Goal: Check status: Check status

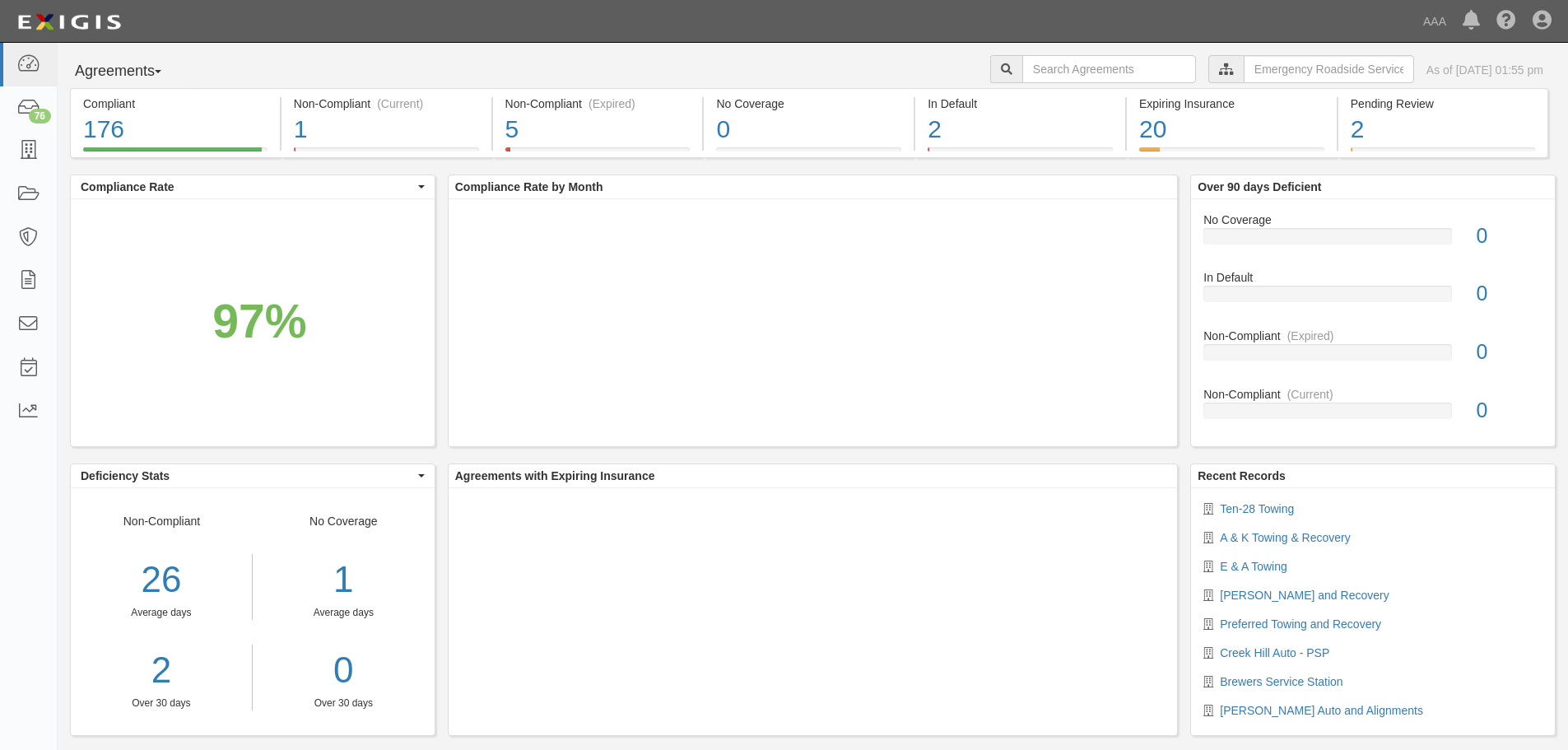
scroll to position [26, 0]
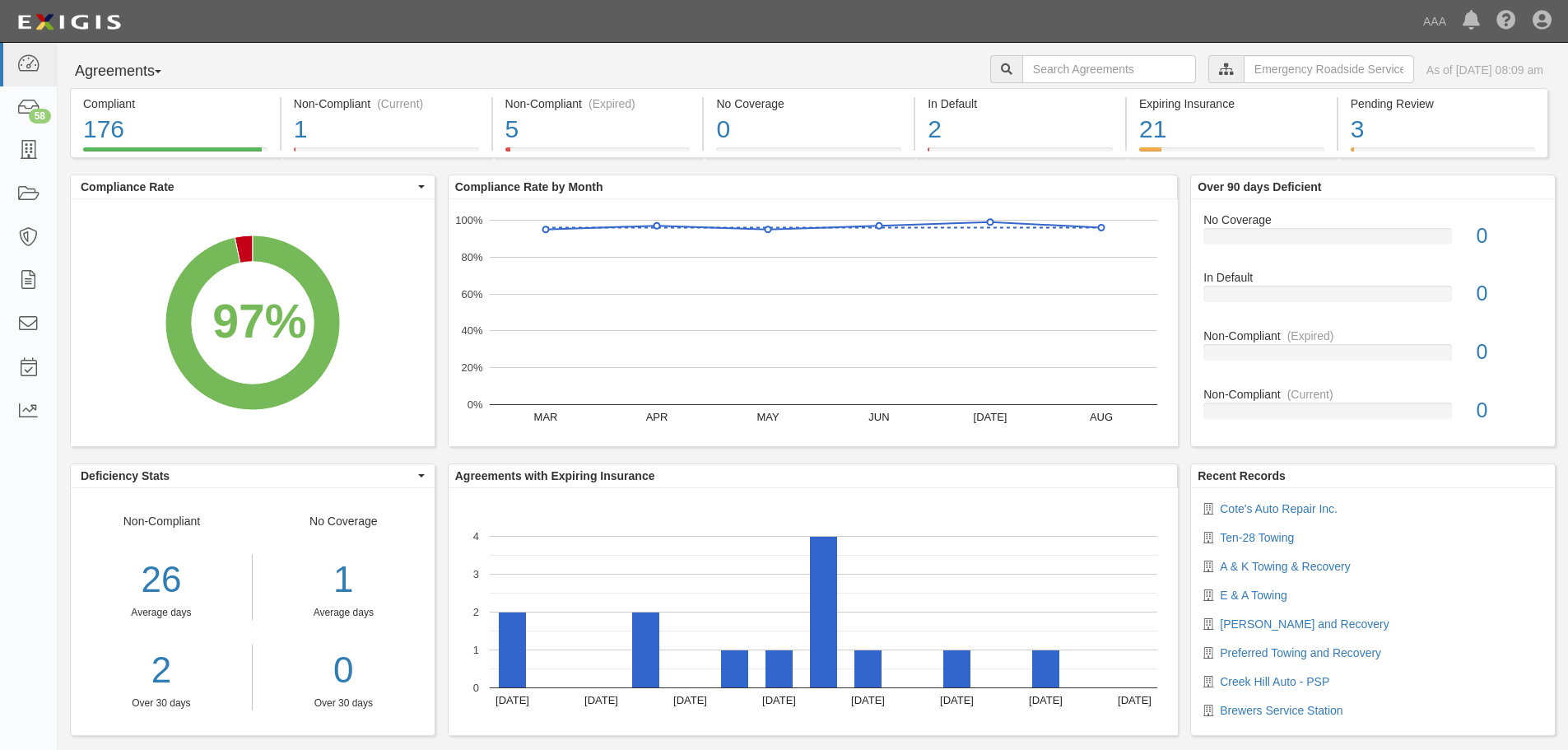
scroll to position [26, 0]
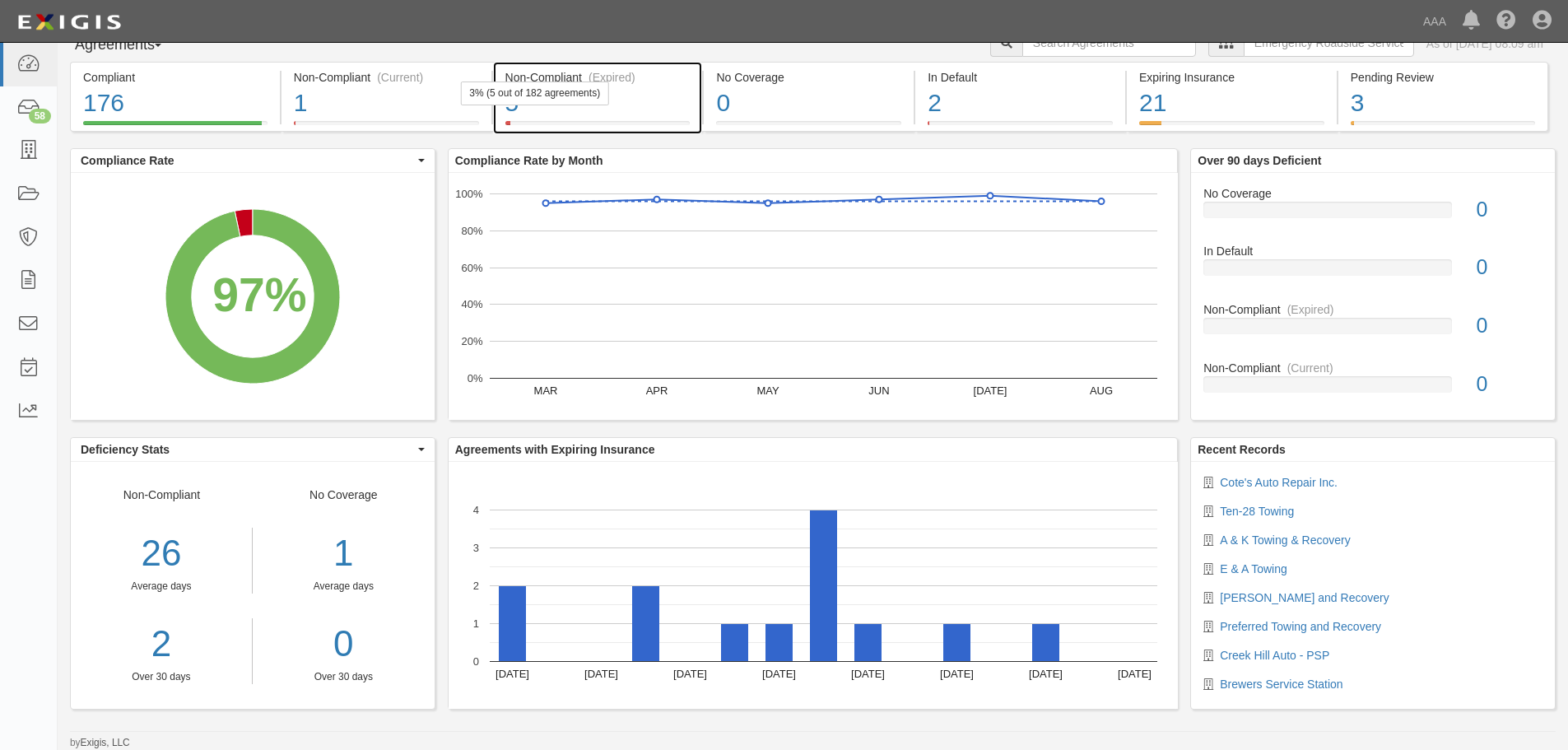
click at [574, 108] on div "5" at bounding box center [597, 104] width 185 height 35
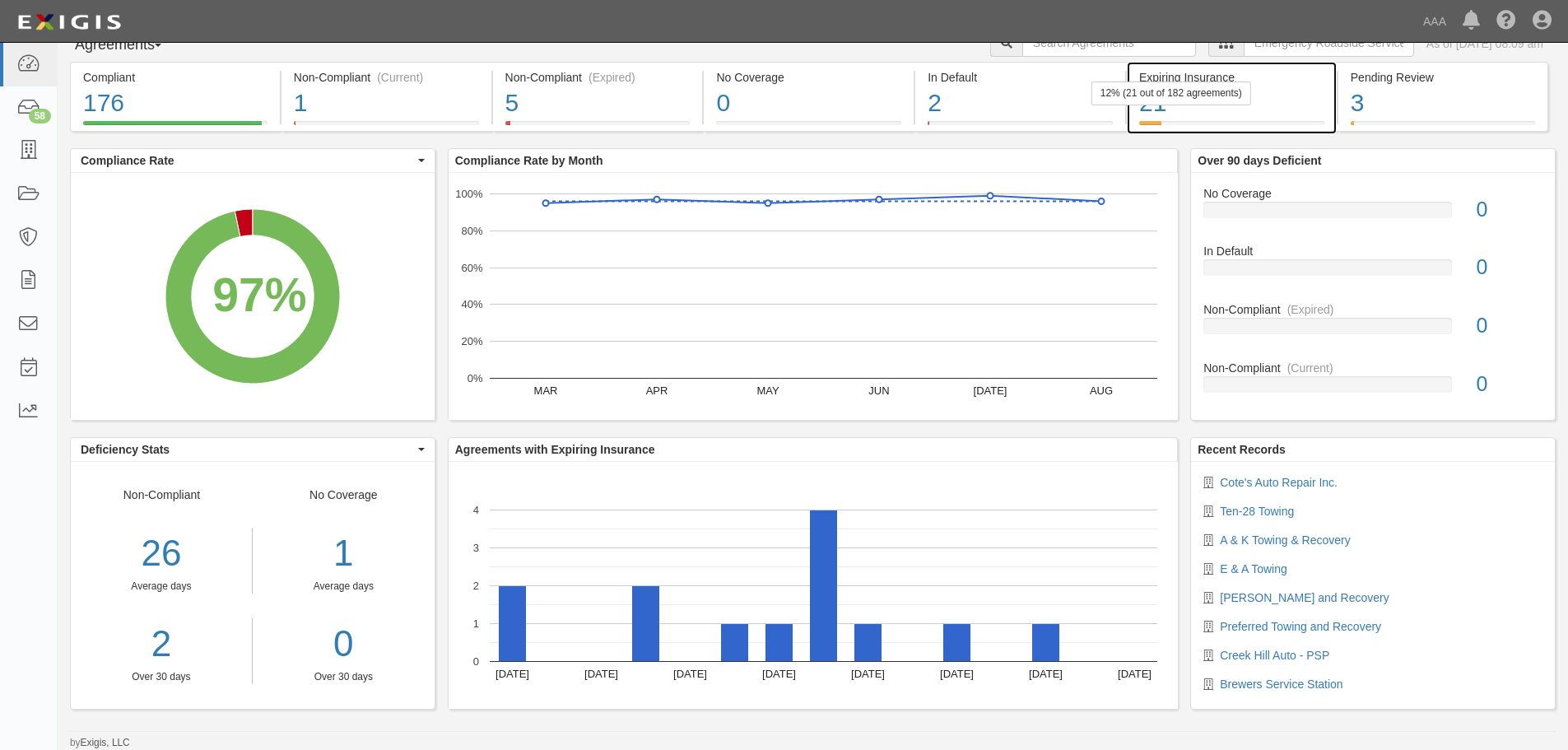
click at [1232, 115] on div "21" at bounding box center [1231, 104] width 185 height 35
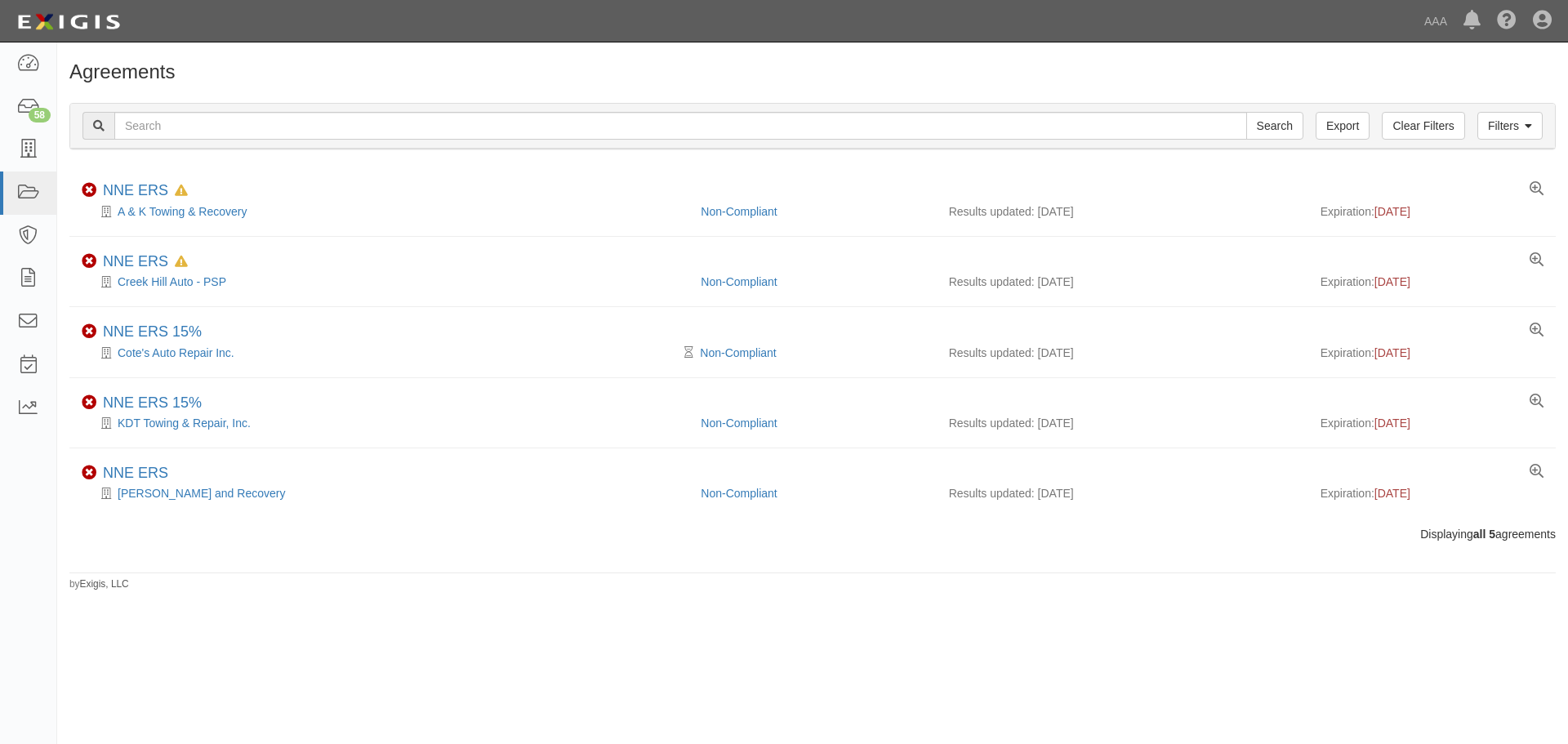
click at [236, 65] on h1 "Agreements" at bounding box center [813, 72] width 1486 height 21
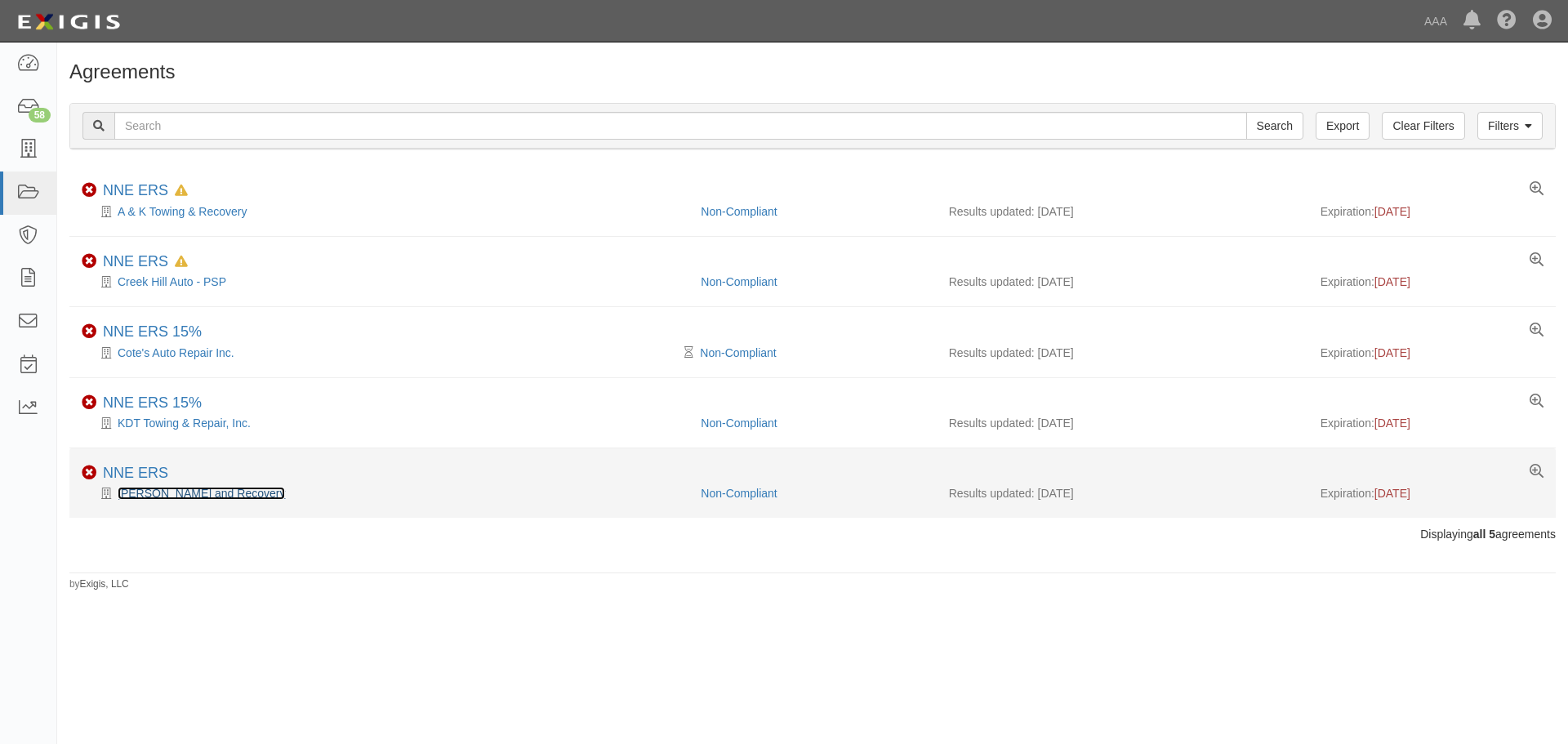
click at [183, 499] on link "[PERSON_NAME] and Recovery" at bounding box center [201, 493] width 168 height 13
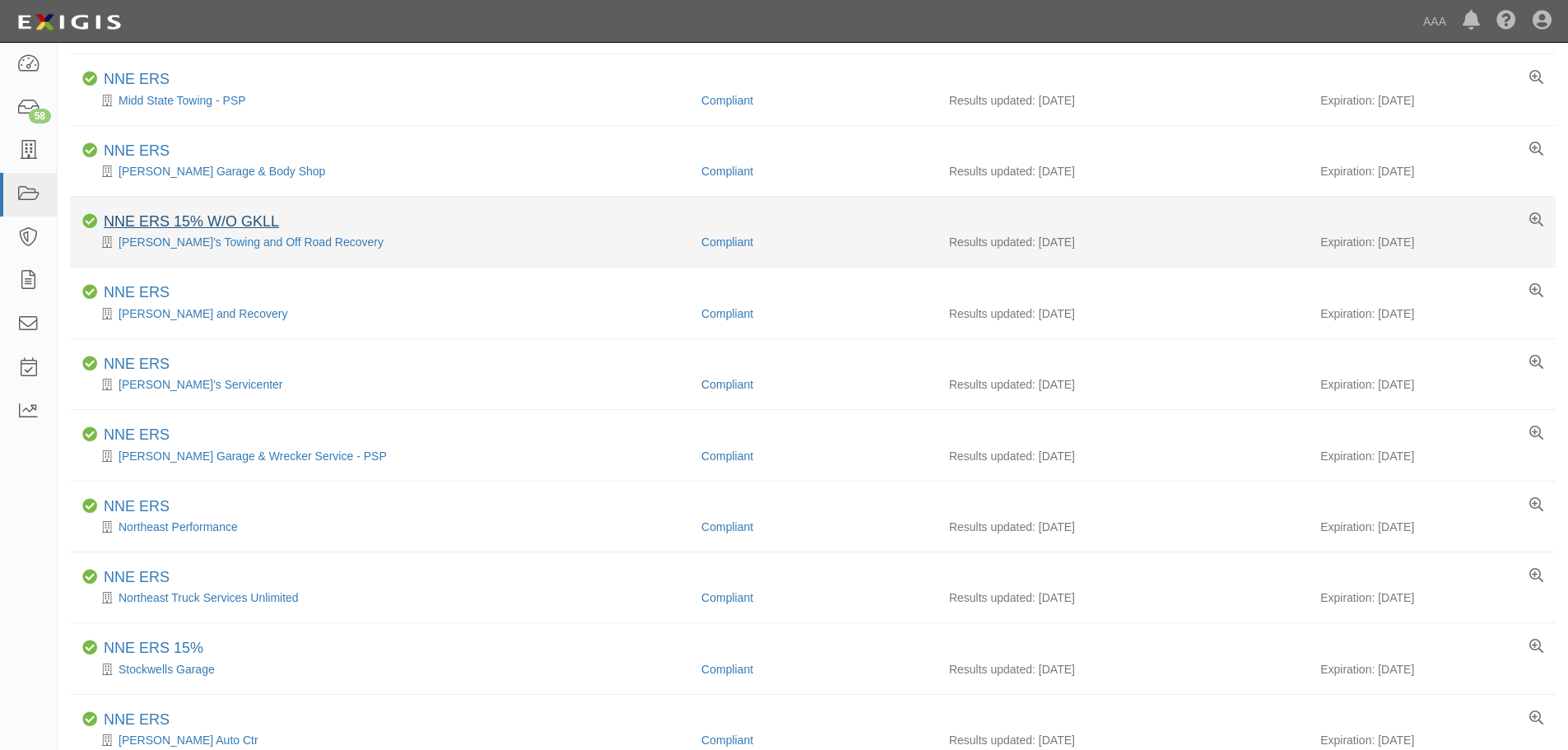
scroll to position [977, 0]
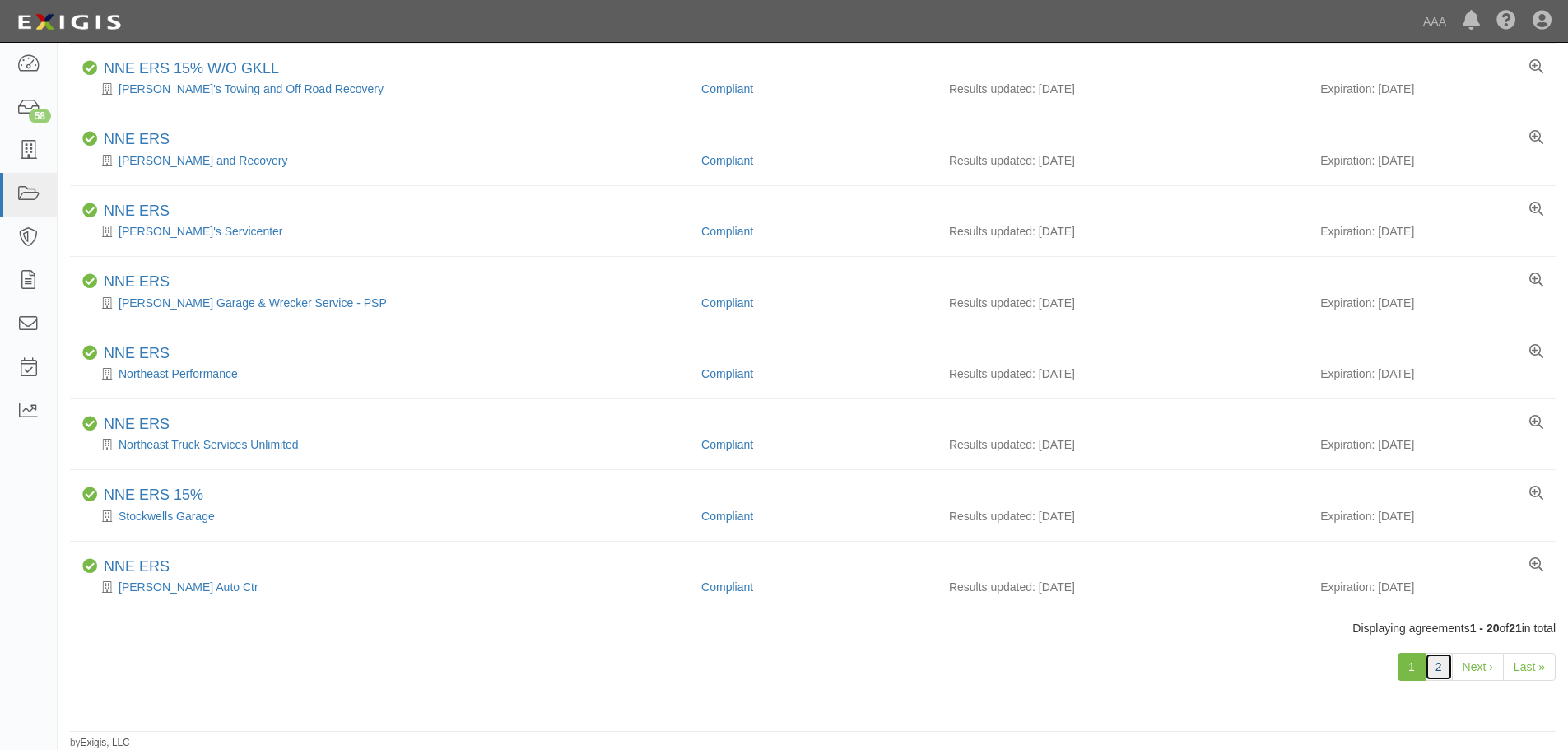
click at [1426, 679] on link "2" at bounding box center [1438, 666] width 28 height 28
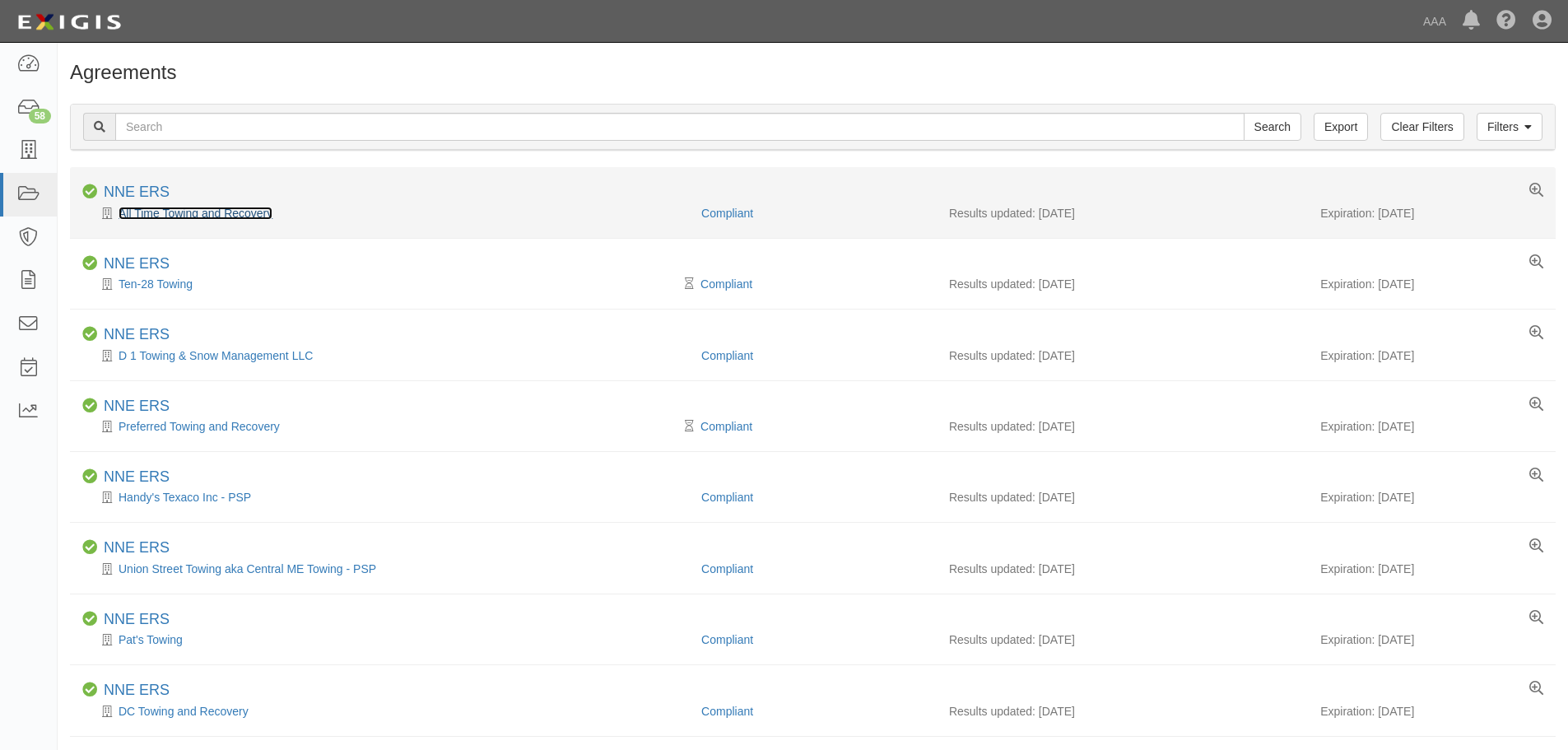
drag, startPoint x: 220, startPoint y: 217, endPoint x: 208, endPoint y: 217, distance: 12.0
click at [220, 217] on link "All Time Towing and Recovery" at bounding box center [195, 212] width 153 height 13
click at [188, 210] on link "All Time Towing and Recovery" at bounding box center [195, 212] width 153 height 13
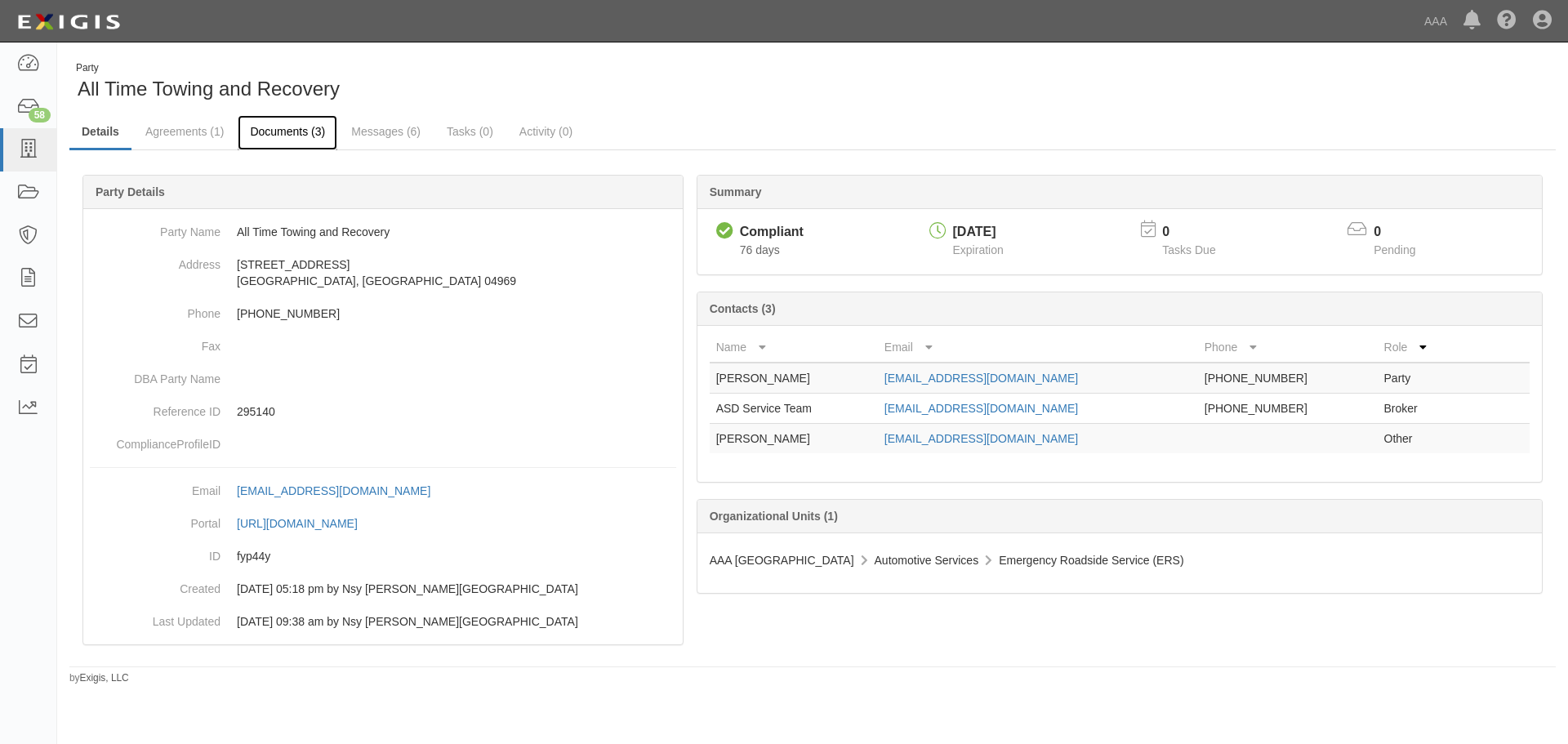
click at [297, 132] on link "Documents (3)" at bounding box center [287, 133] width 100 height 35
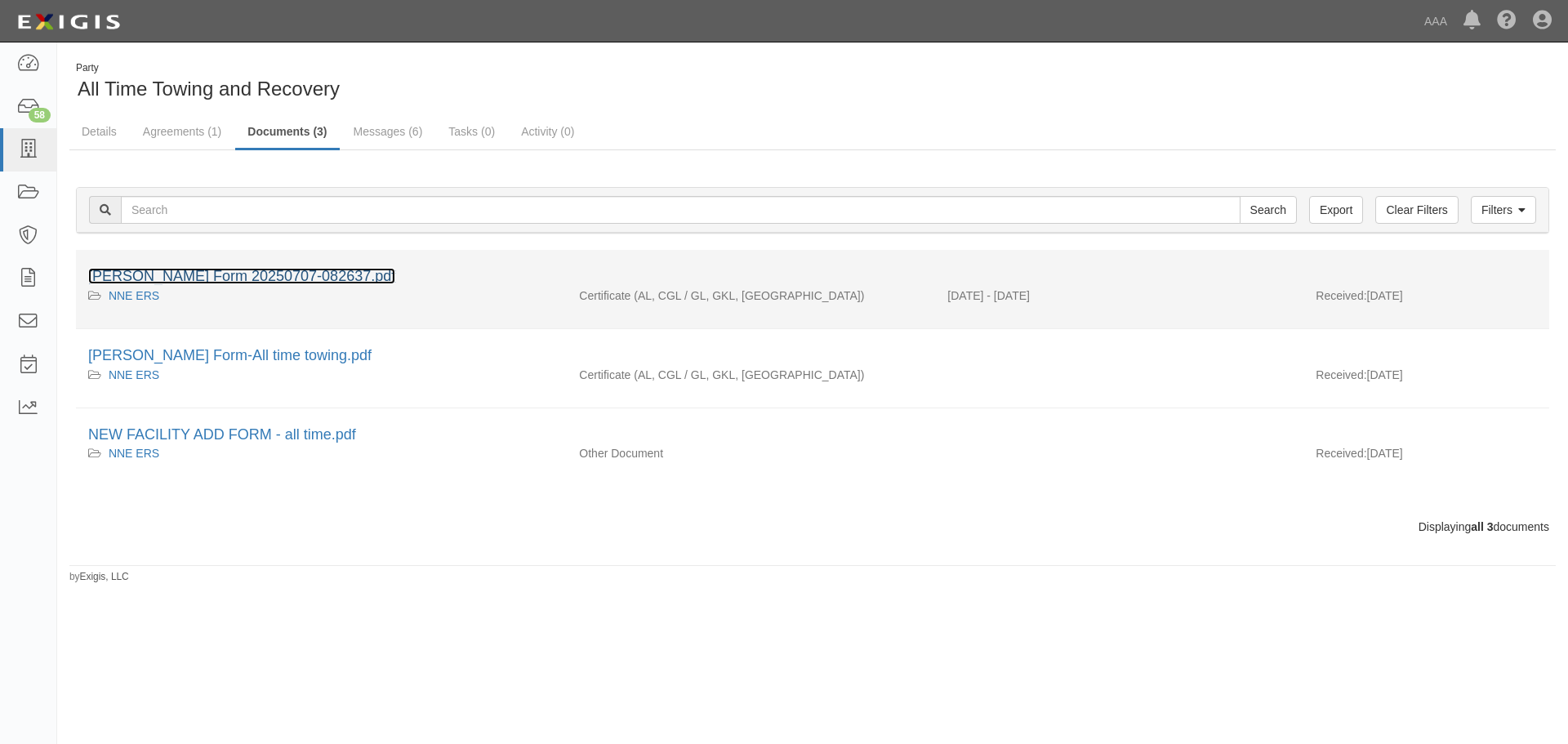
click at [262, 274] on link "[PERSON_NAME] Form 20250707-082637.pdf" at bounding box center [242, 275] width 307 height 16
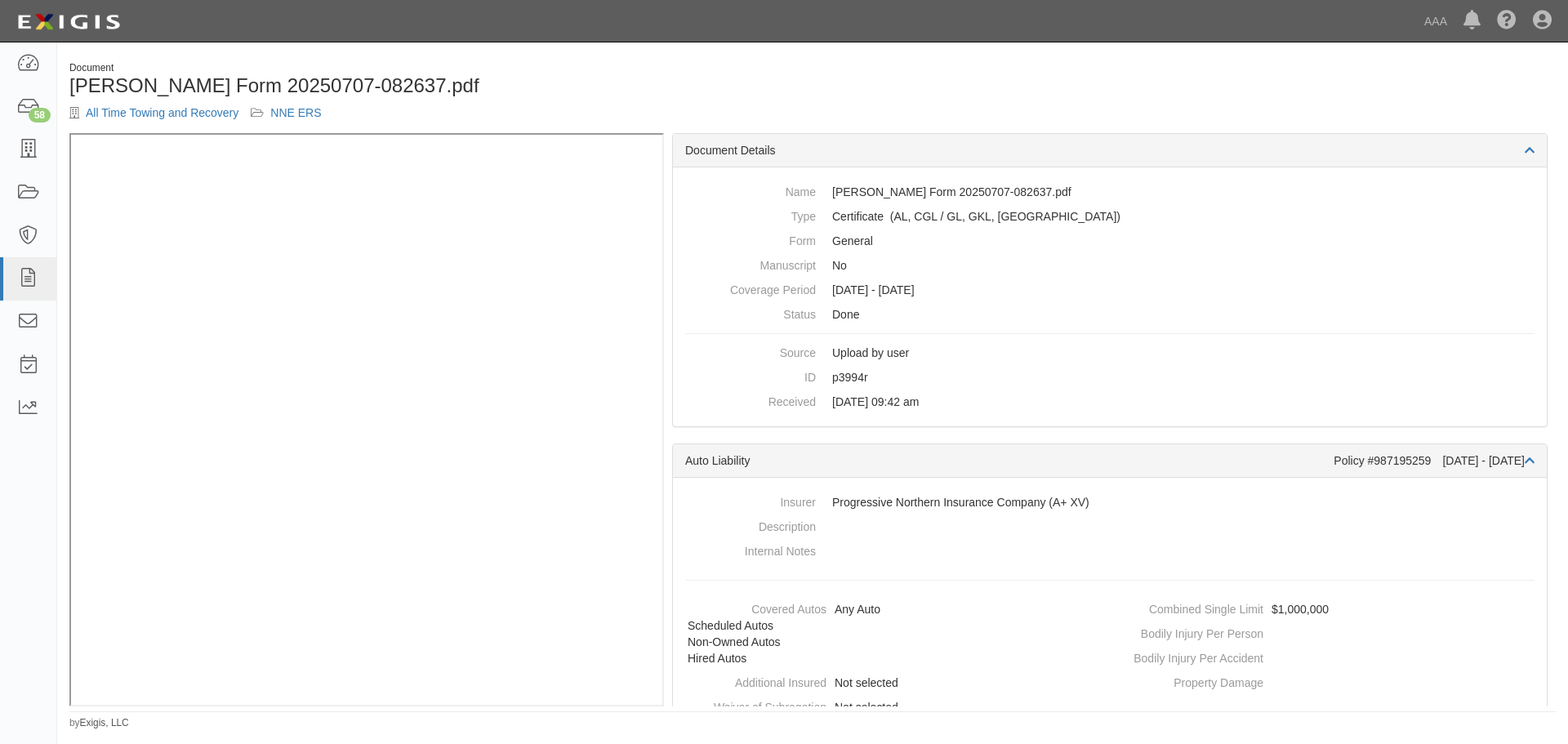
click at [514, 115] on div "All Time Towing and Recovery NNE ERS" at bounding box center [435, 113] width 731 height 16
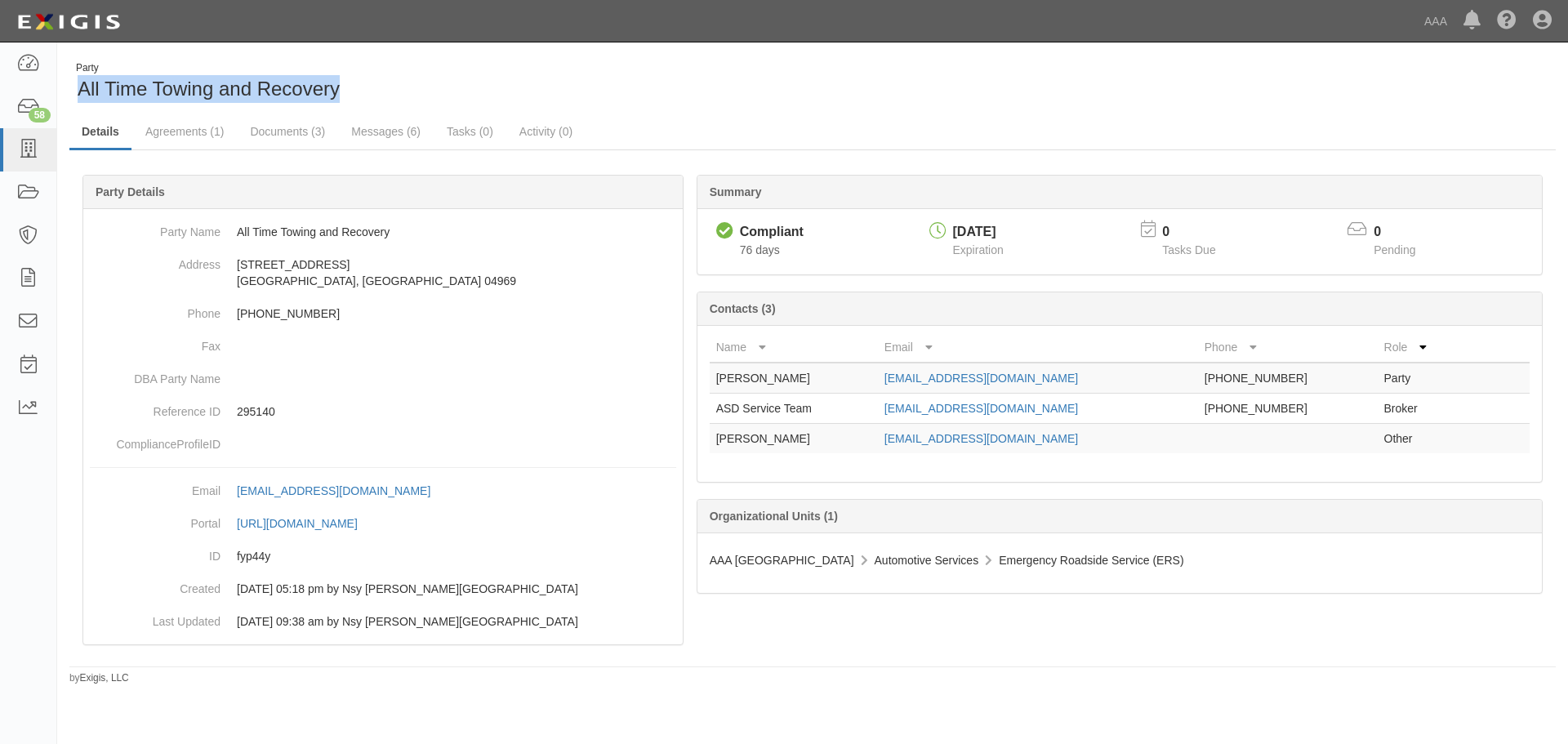
drag, startPoint x: 446, startPoint y: 71, endPoint x: 83, endPoint y: 92, distance: 363.6
click at [83, 92] on div "Party All Time Towing and Recovery" at bounding box center [435, 81] width 731 height 42
click at [310, 126] on link "Documents (3)" at bounding box center [287, 133] width 100 height 35
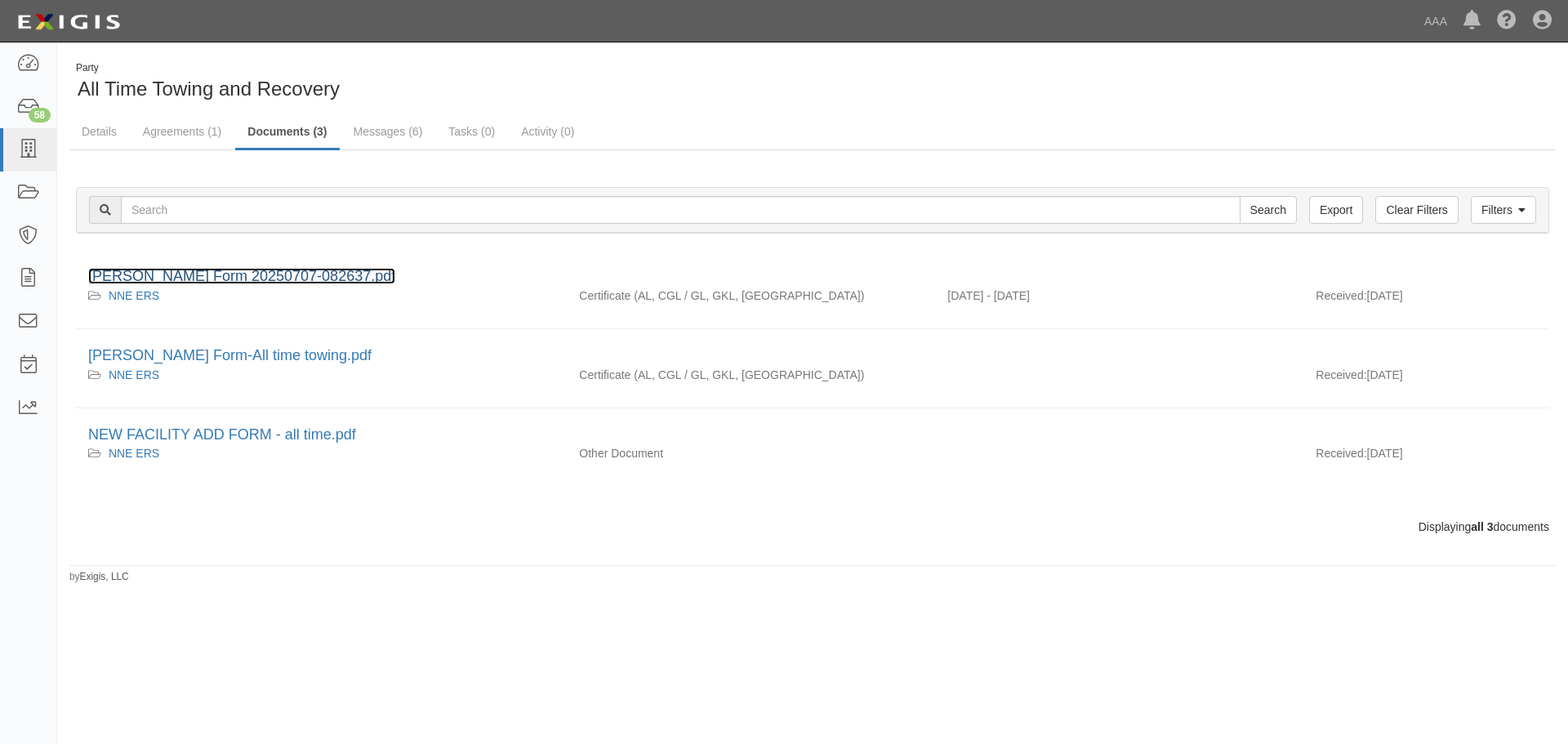
click at [208, 270] on link "[PERSON_NAME] Form 20250707-082637.pdf" at bounding box center [242, 275] width 307 height 16
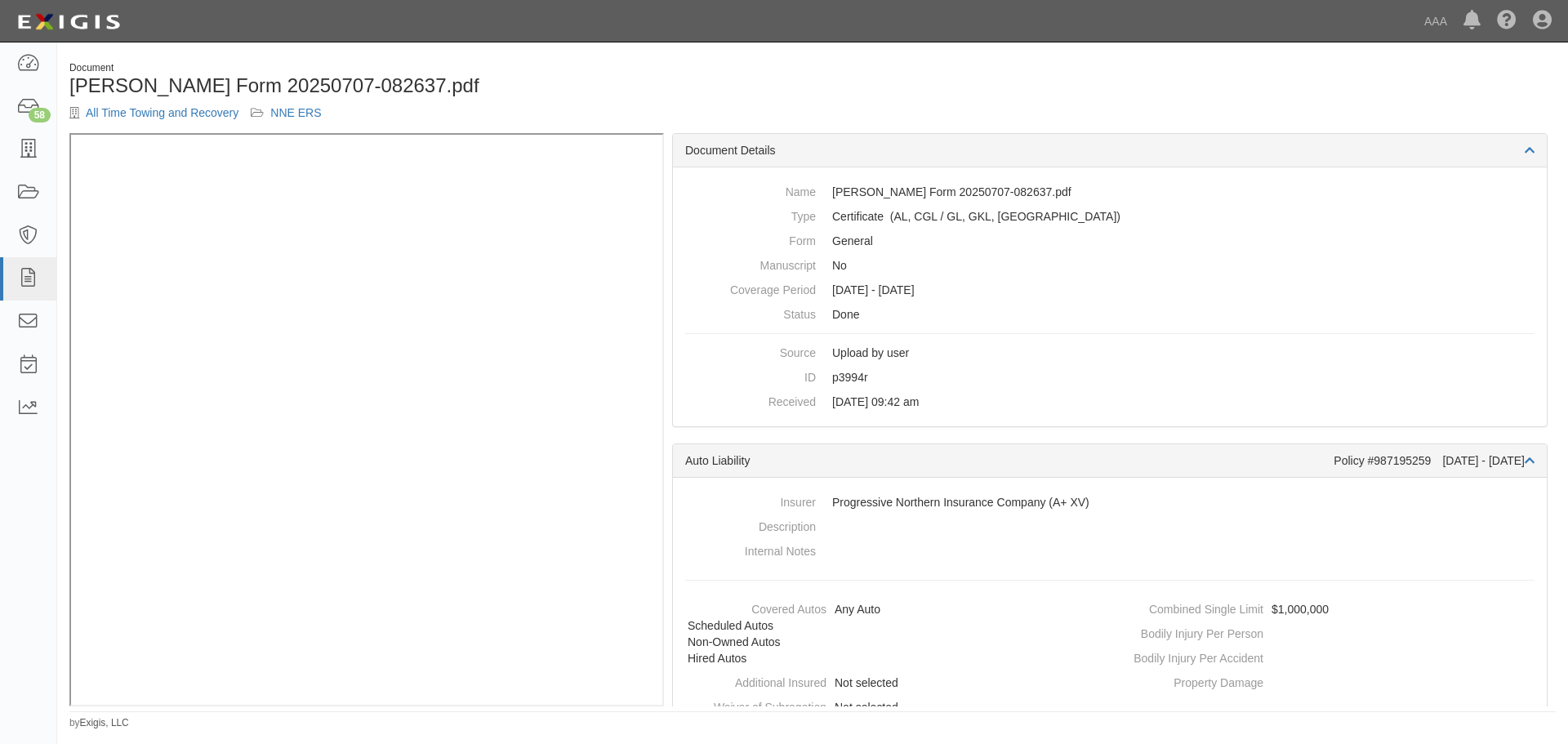
click at [1028, 79] on div "Document ACORD Form 20250707-082637.pdf All Time Towing and Recovery NNE ERS" at bounding box center [812, 97] width 1511 height 72
click at [453, 65] on div "Document" at bounding box center [435, 68] width 731 height 14
click at [663, 86] on h1 "ACORD Form 20250707-082637.pdf" at bounding box center [435, 85] width 731 height 21
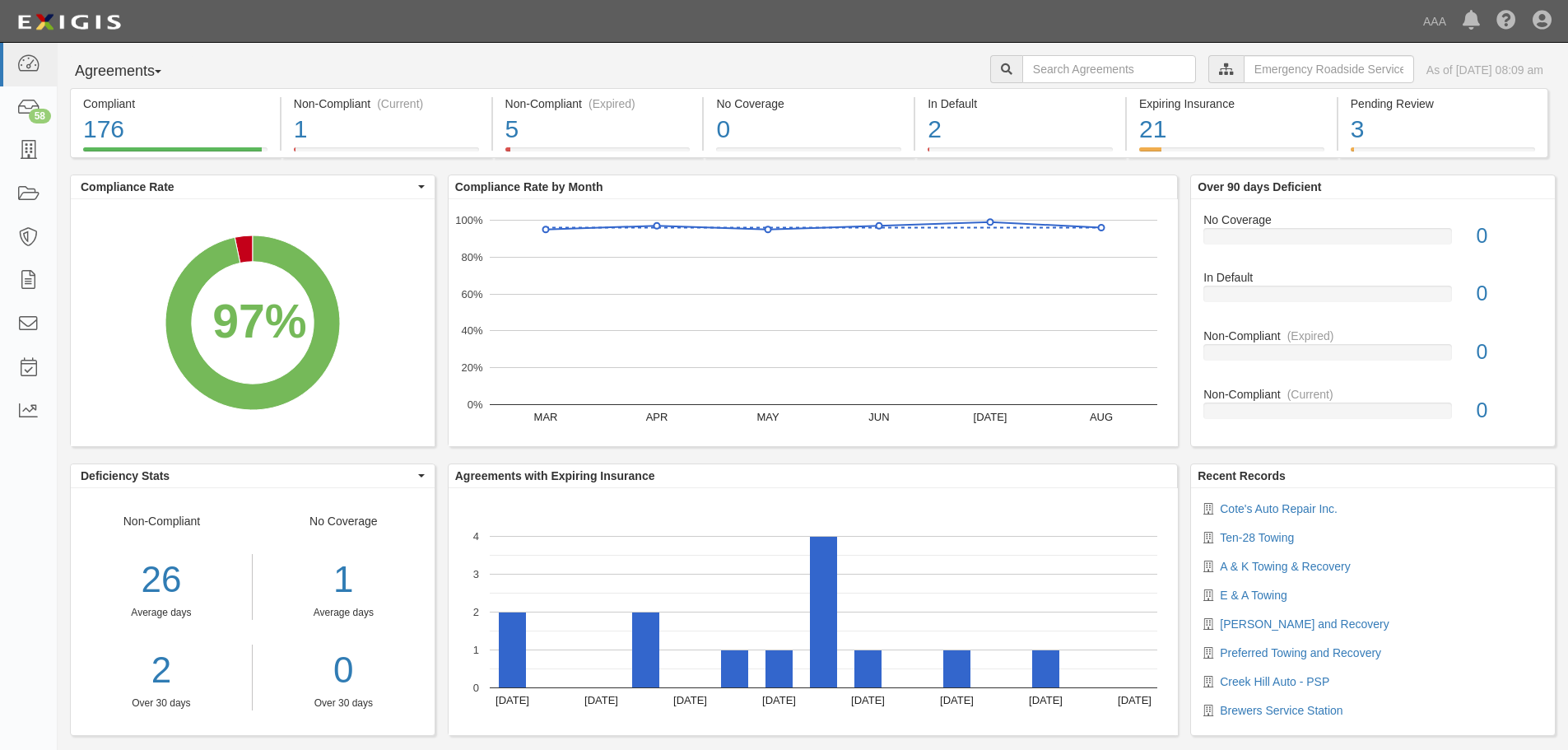
scroll to position [26, 0]
